Goal: Transaction & Acquisition: Book appointment/travel/reservation

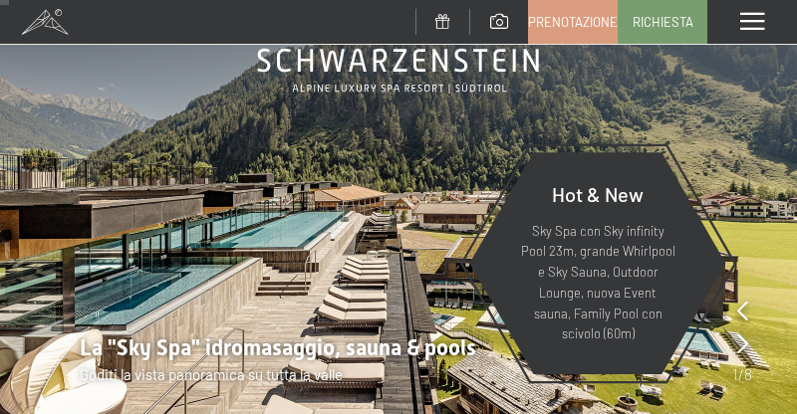
scroll to position [105, 0]
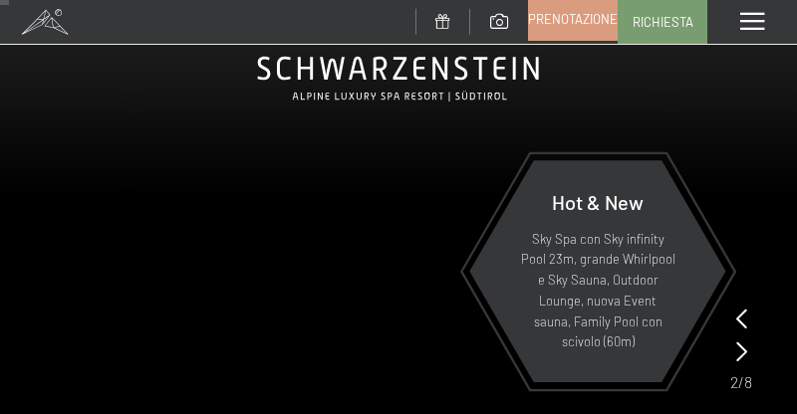
click at [581, 25] on span "Prenotazione" at bounding box center [573, 19] width 90 height 18
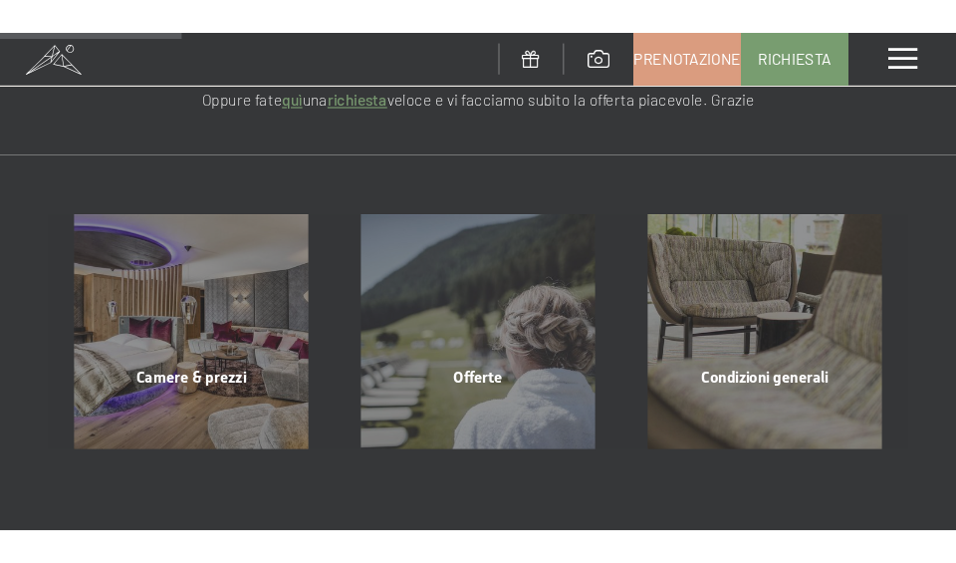
scroll to position [188, 0]
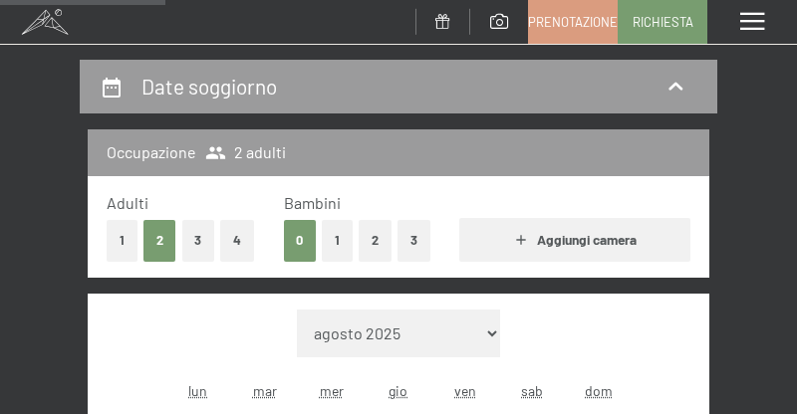
click at [197, 187] on div "Adulti 1 2 3 4 Bambini 0 1 2 3 Aggiungi camera" at bounding box center [398, 227] width 621 height 102
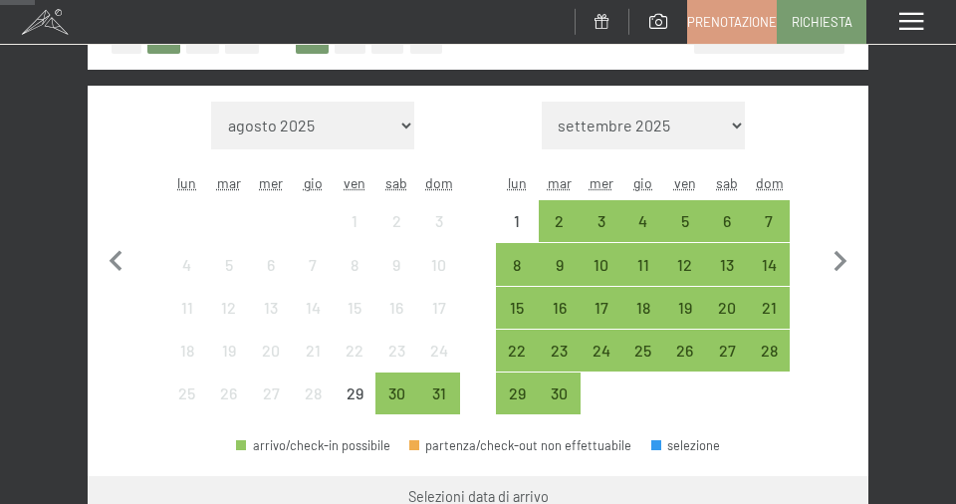
scroll to position [403, 0]
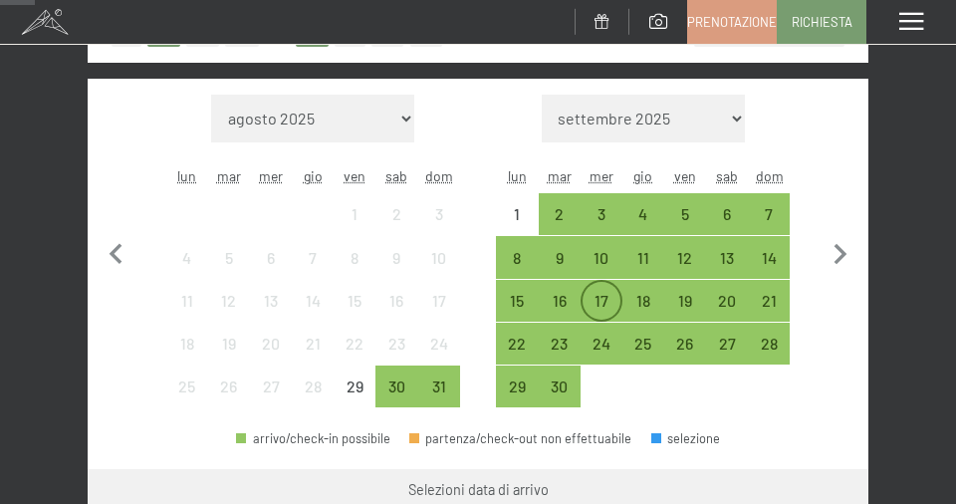
click at [598, 301] on div "17" at bounding box center [601, 312] width 38 height 38
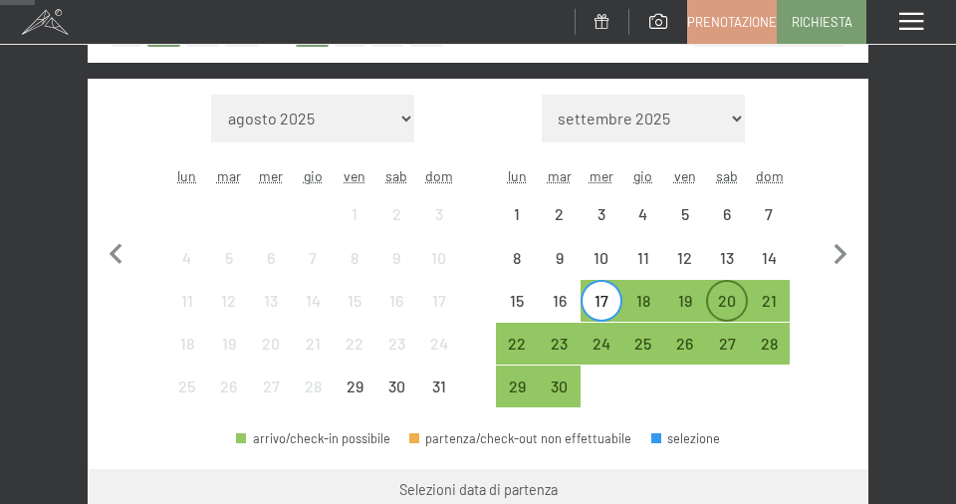
drag, startPoint x: 598, startPoint y: 301, endPoint x: 727, endPoint y: 303, distance: 128.5
click at [727, 303] on div "20" at bounding box center [727, 312] width 38 height 38
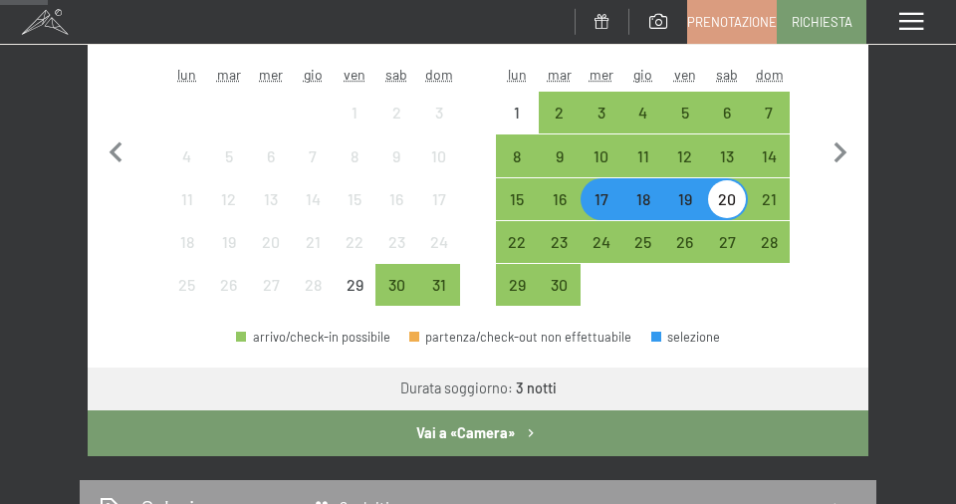
scroll to position [506, 0]
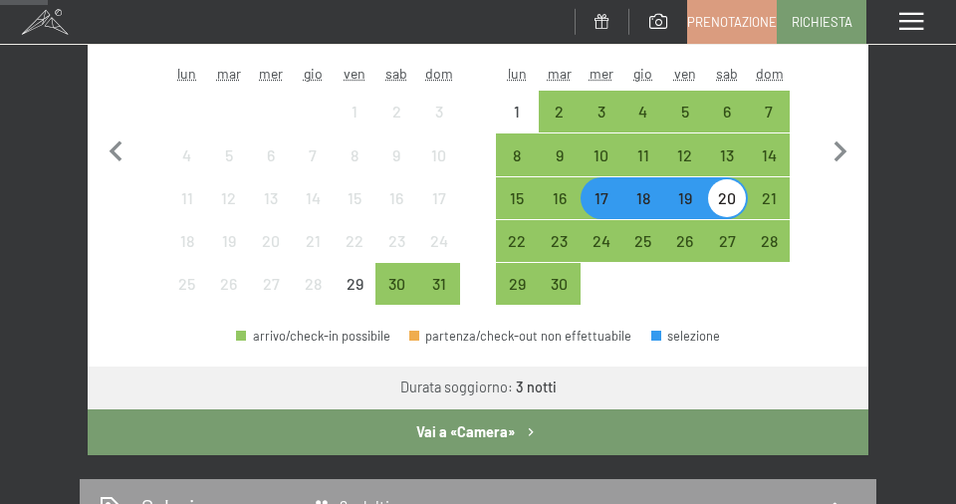
drag, startPoint x: 727, startPoint y: 303, endPoint x: 624, endPoint y: 431, distance: 164.4
click at [624, 413] on button "Vai a «Camera»" at bounding box center [478, 432] width 781 height 46
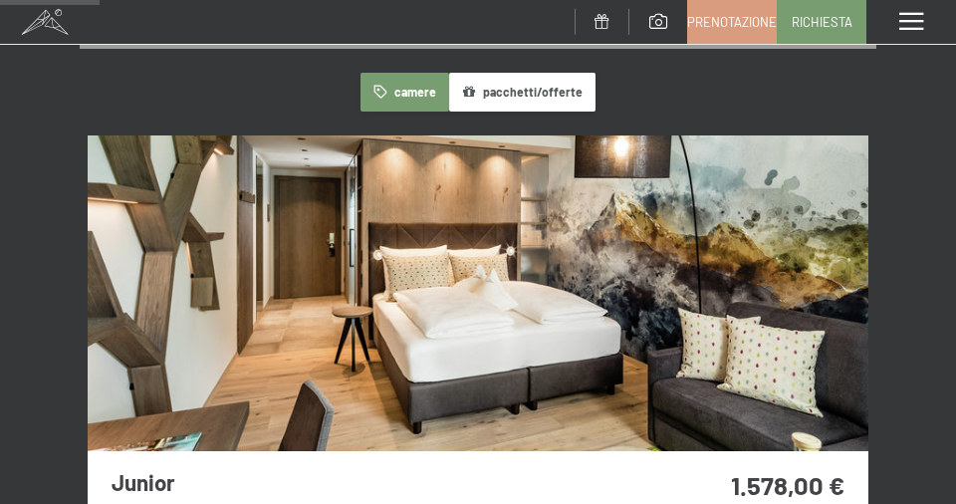
scroll to position [91, 0]
